Goal: Book appointment/travel/reservation

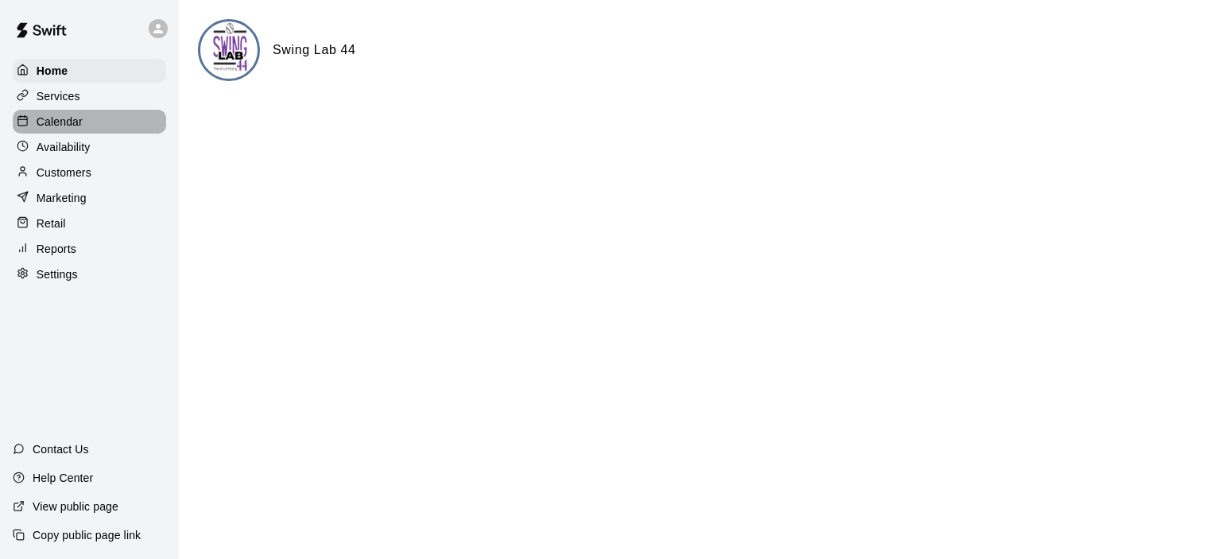
click at [67, 121] on p "Calendar" at bounding box center [60, 122] width 46 height 16
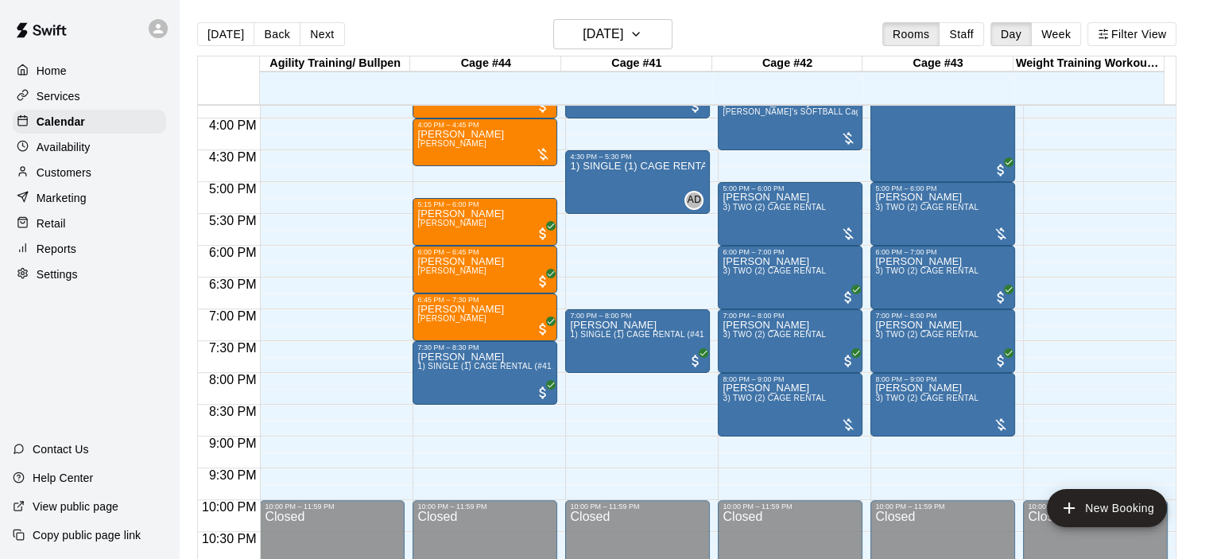
scroll to position [1014, 0]
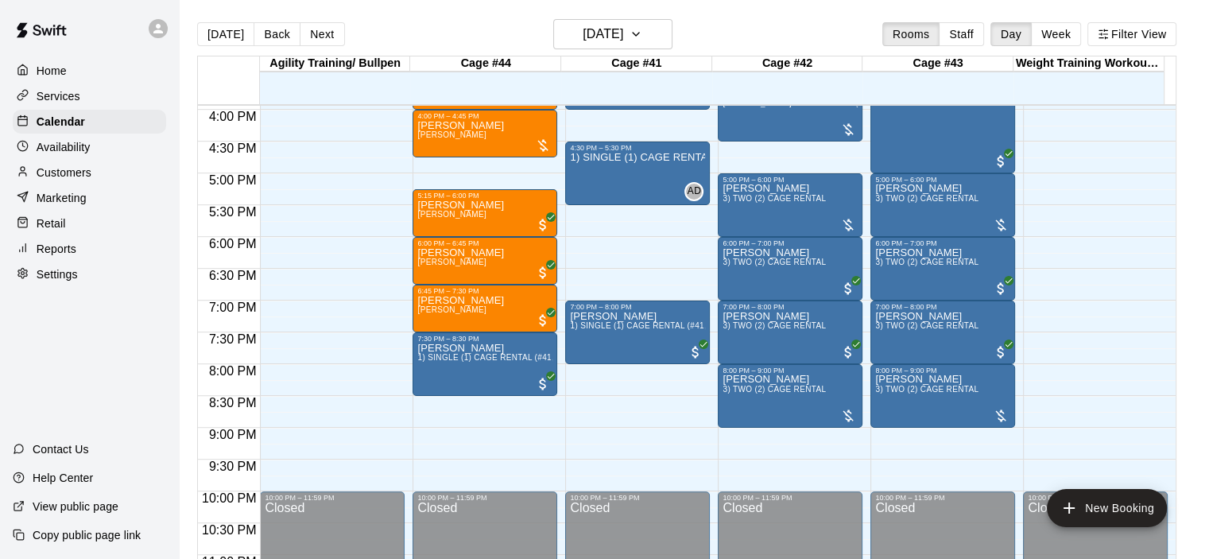
click at [83, 174] on p "Customers" at bounding box center [64, 173] width 55 height 16
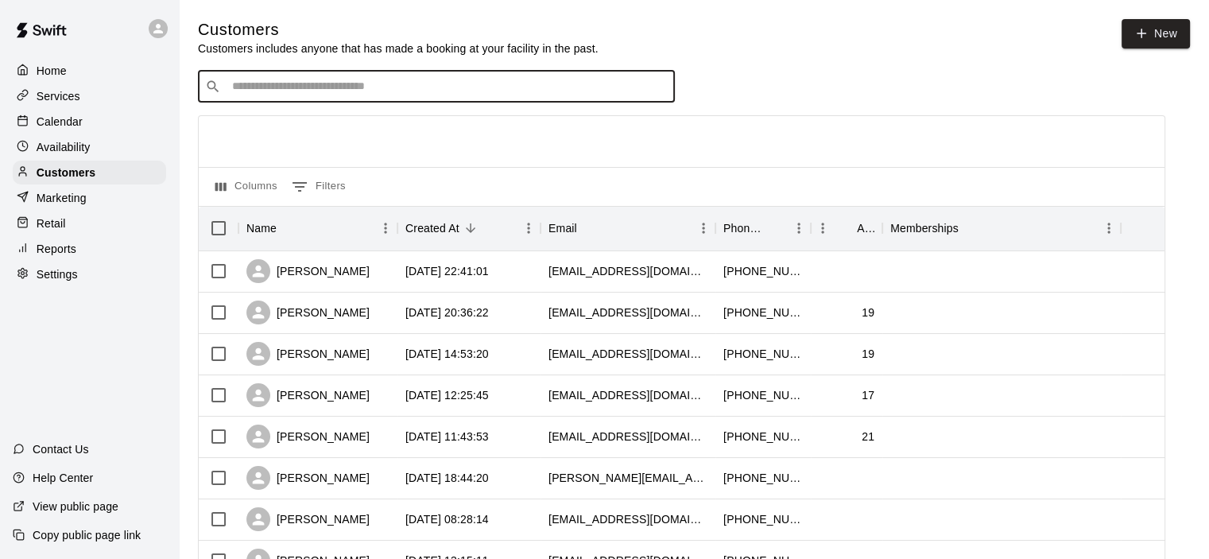
click at [261, 85] on input "Search customers by name or email" at bounding box center [447, 87] width 440 height 16
type input "*****"
click at [313, 134] on span "[EMAIL_ADDRESS][DOMAIN_NAME]" at bounding box center [327, 139] width 171 height 11
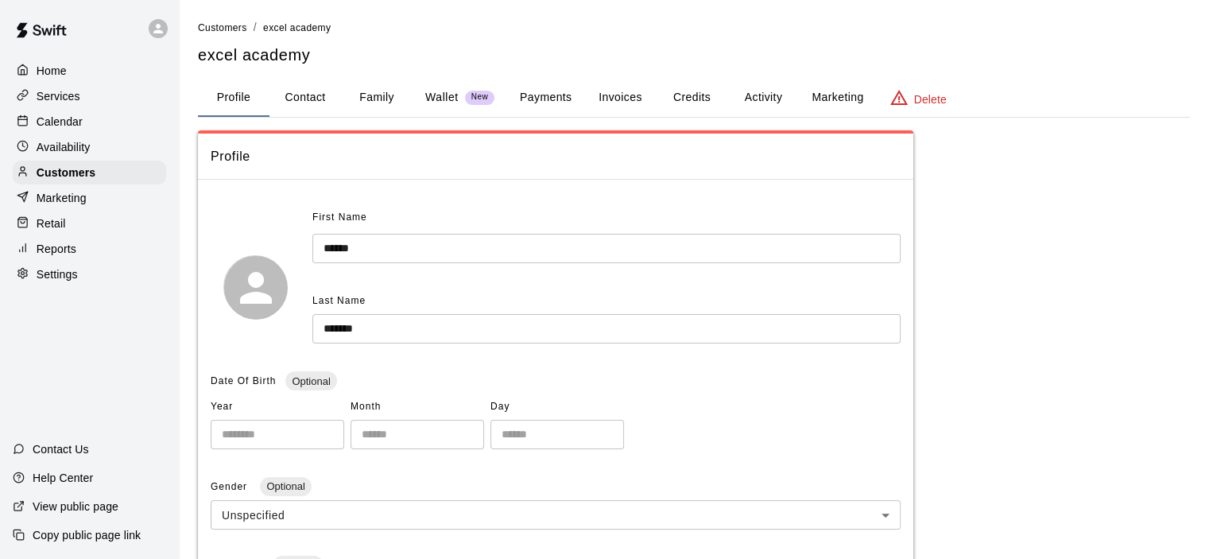
click at [627, 95] on button "Invoices" at bounding box center [620, 98] width 72 height 38
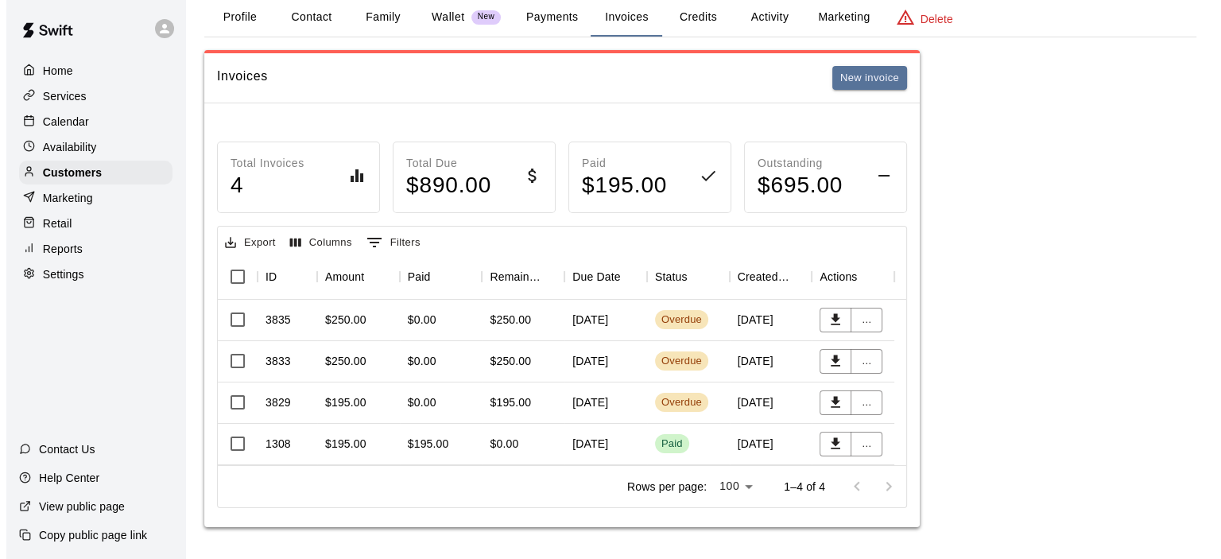
scroll to position [91, 0]
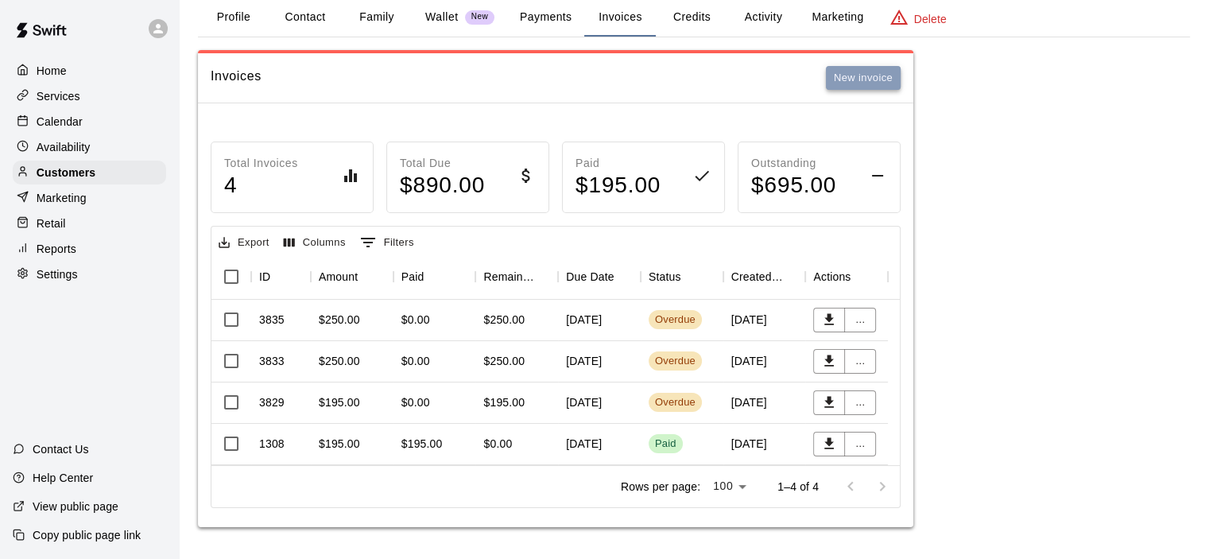
click at [855, 70] on button "New invoice" at bounding box center [863, 78] width 75 height 25
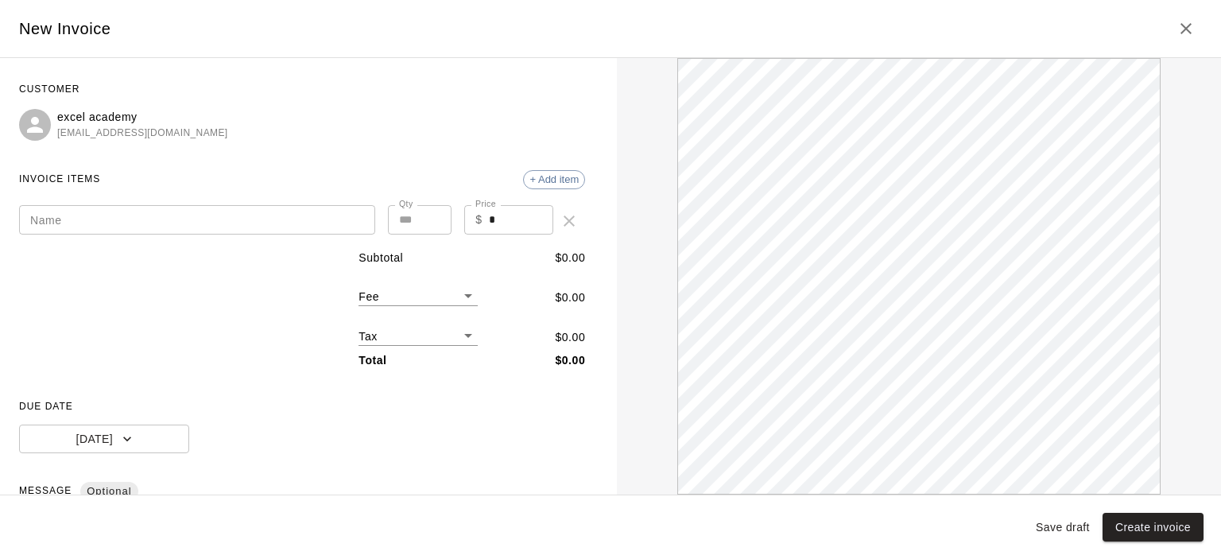
scroll to position [0, 0]
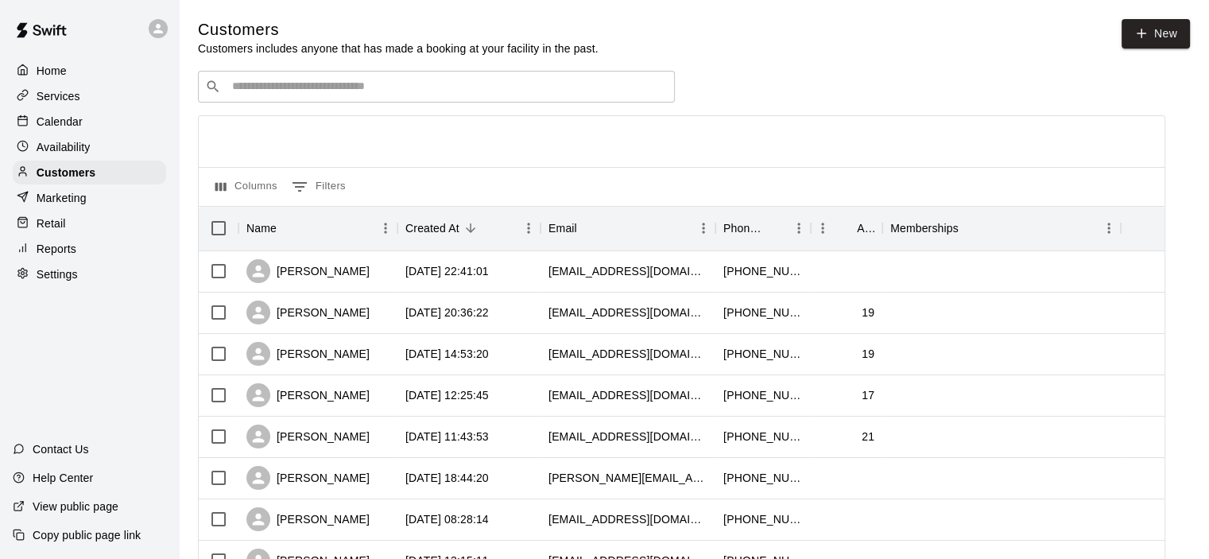
click at [71, 126] on p "Calendar" at bounding box center [60, 122] width 46 height 16
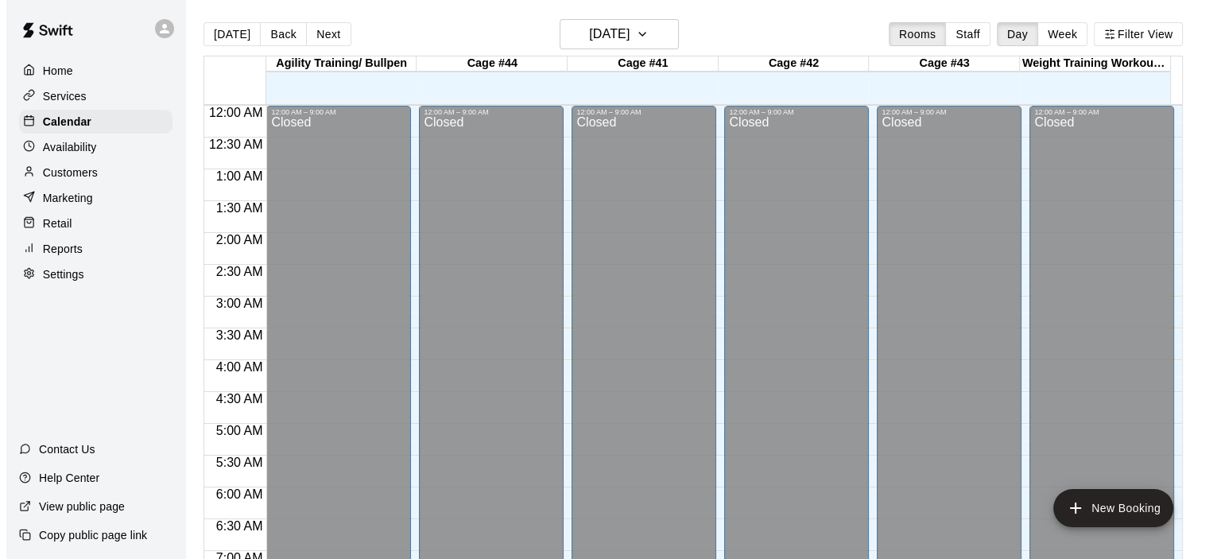
scroll to position [946, 0]
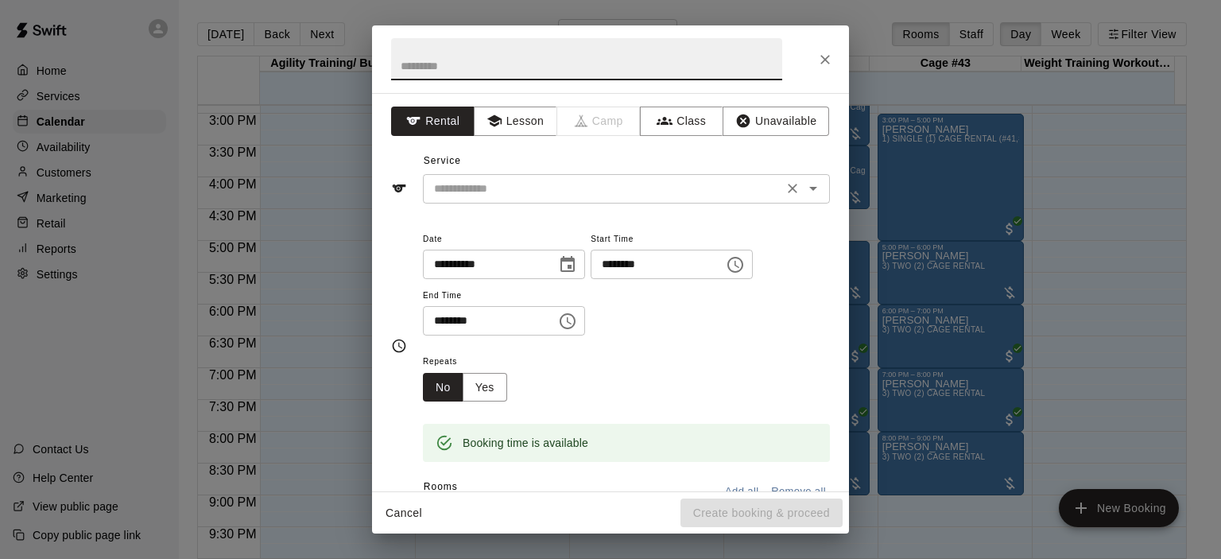
click at [809, 187] on icon "Open" at bounding box center [813, 188] width 19 height 19
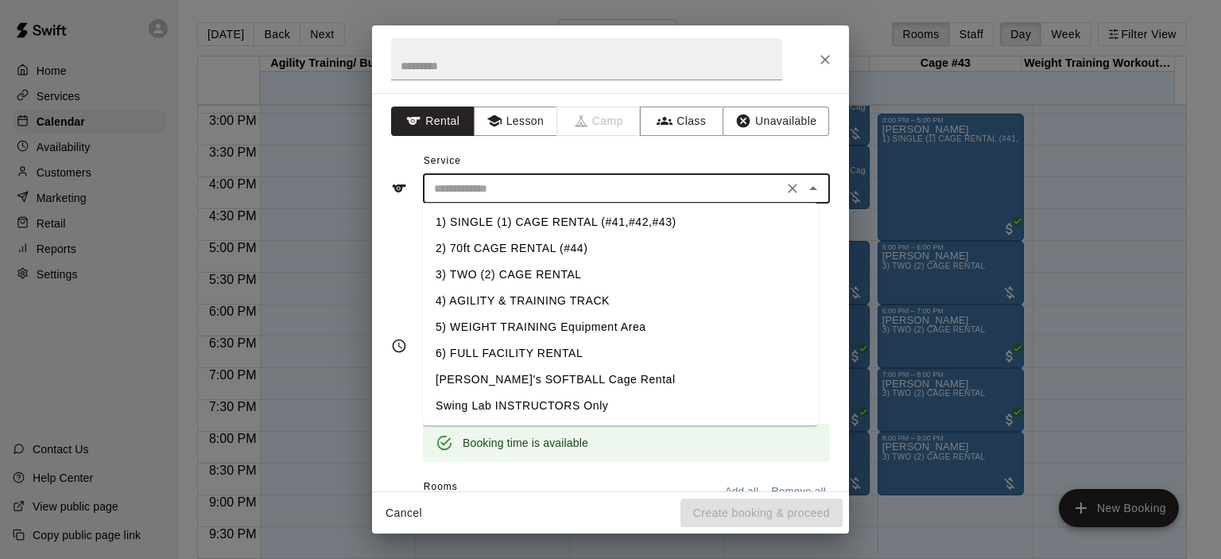
click at [576, 248] on li "2) 70ft CAGE RENTAL (#44)" at bounding box center [620, 248] width 395 height 26
type input "**********"
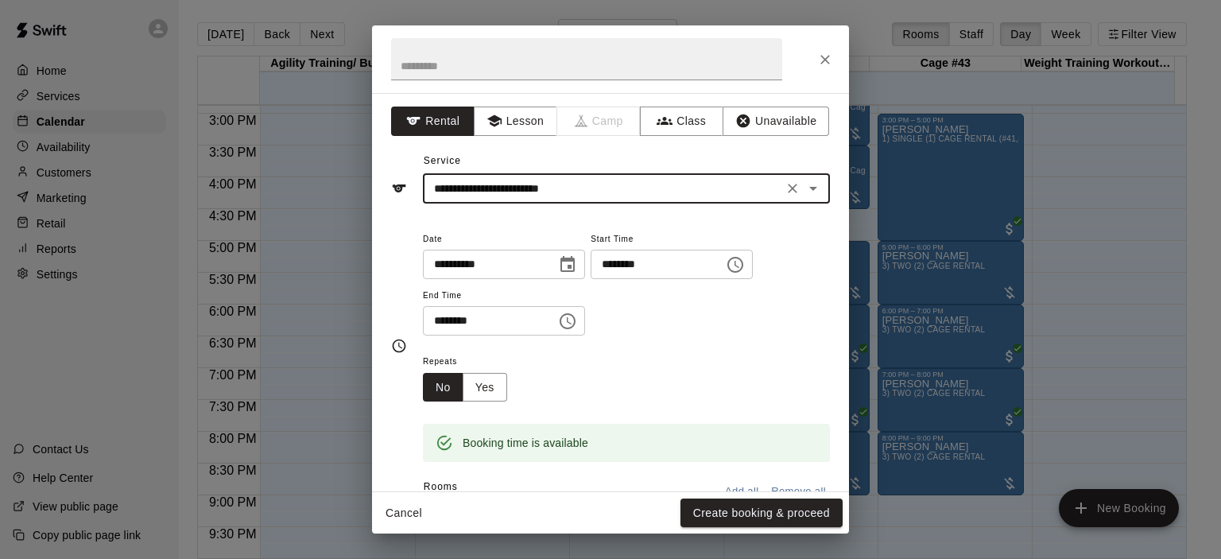
scroll to position [239, 0]
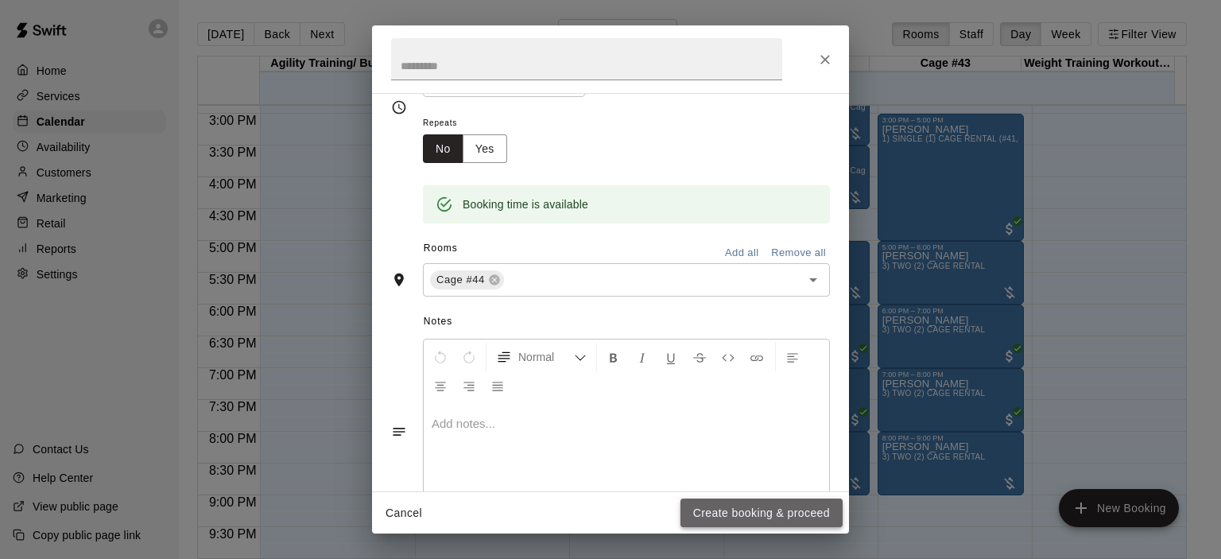
click at [797, 506] on button "Create booking & proceed" at bounding box center [762, 512] width 162 height 29
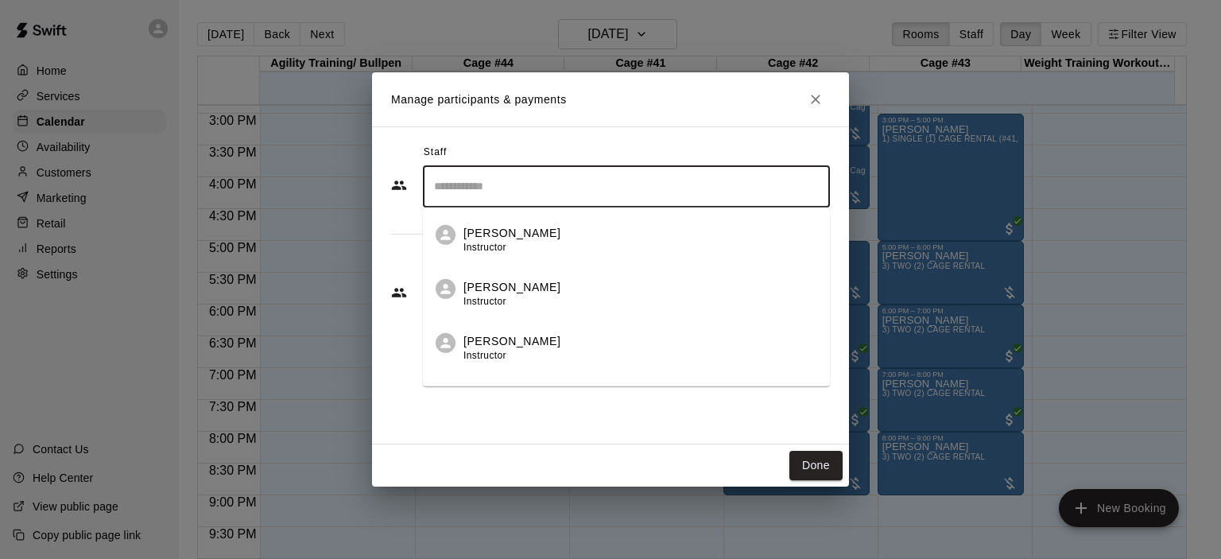
click at [479, 193] on input "Search staff" at bounding box center [626, 187] width 393 height 28
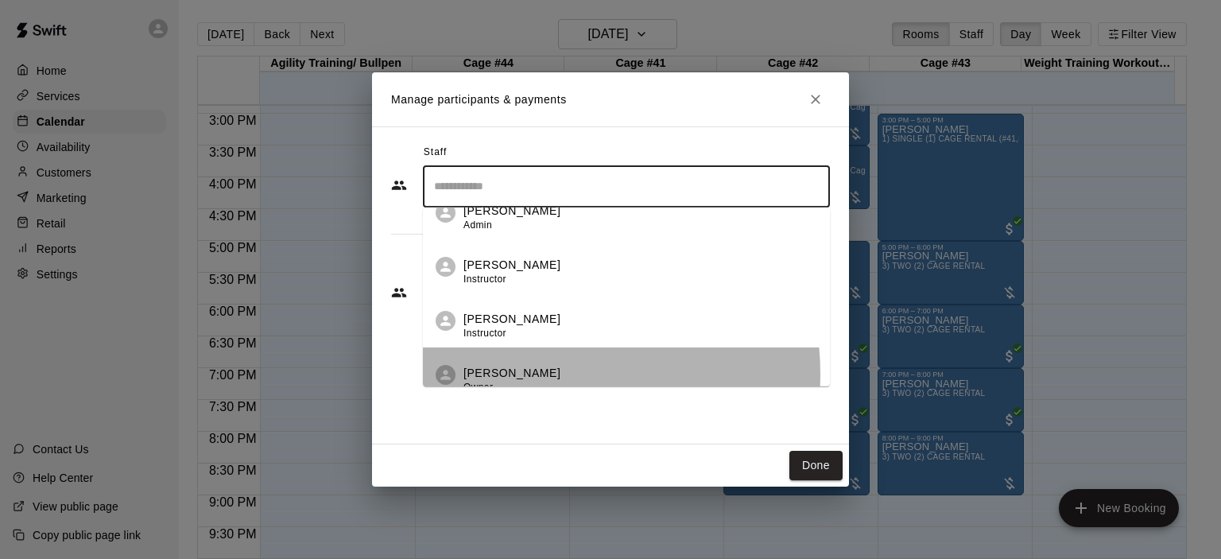
click at [527, 374] on p "[PERSON_NAME]" at bounding box center [512, 372] width 97 height 17
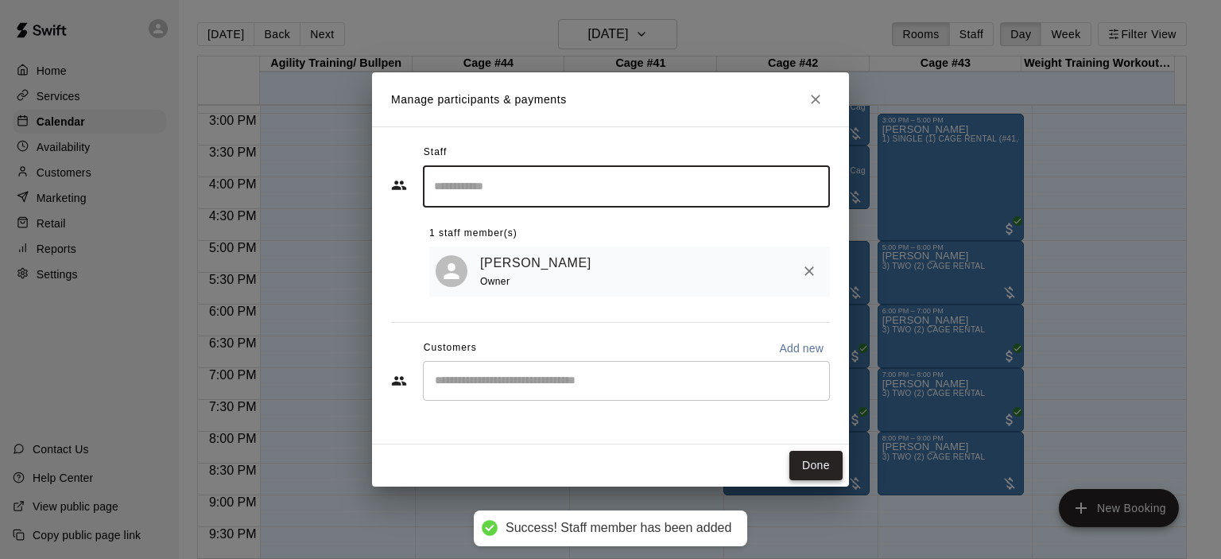
click at [829, 471] on button "Done" at bounding box center [815, 465] width 53 height 29
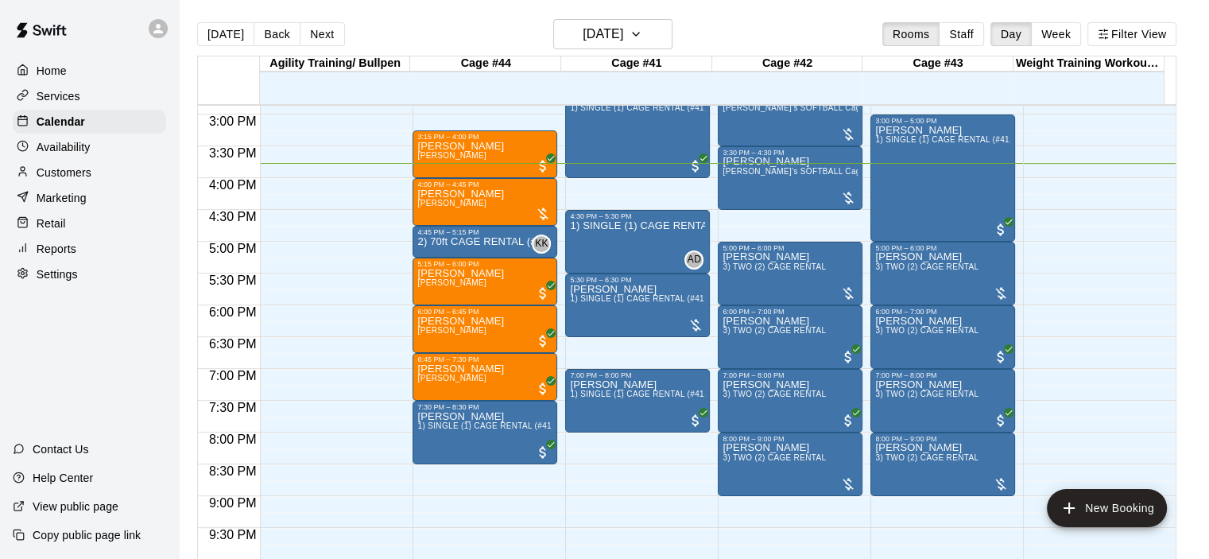
scroll to position [895, 0]
